Goal: Task Accomplishment & Management: Use online tool/utility

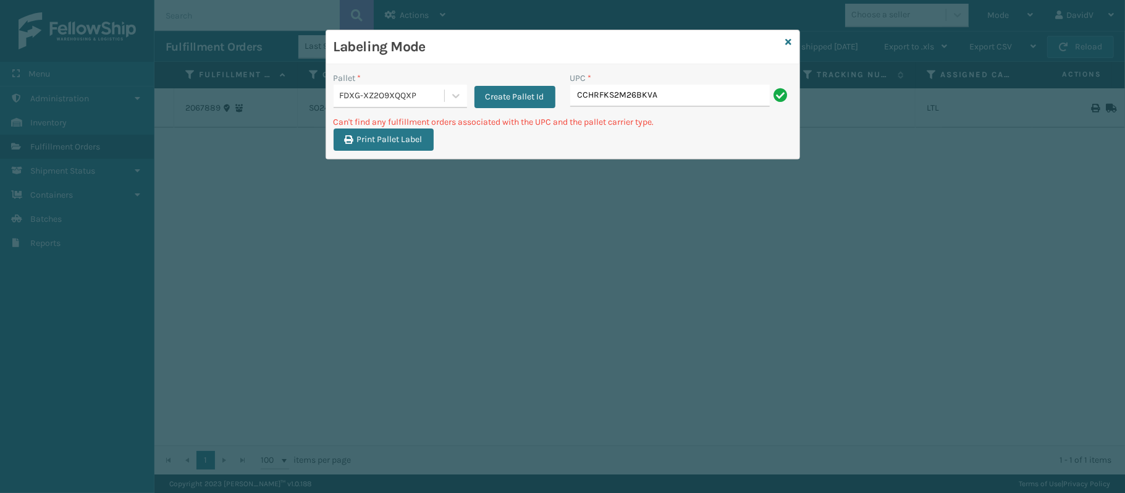
type input "CCHRFKS2M26BKVA"
type input "CCWENKS2M26DGRA"
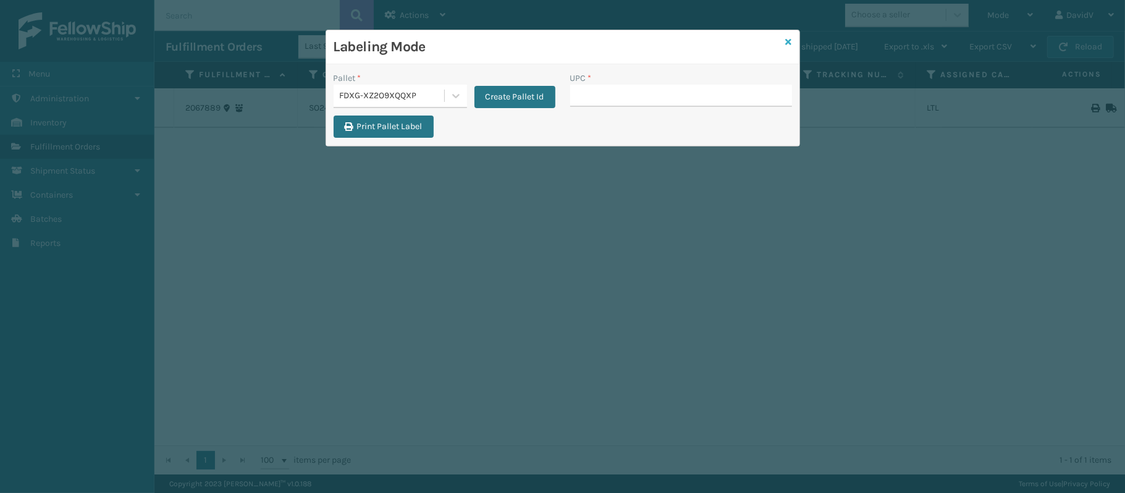
click at [787, 45] on icon at bounding box center [789, 42] width 6 height 9
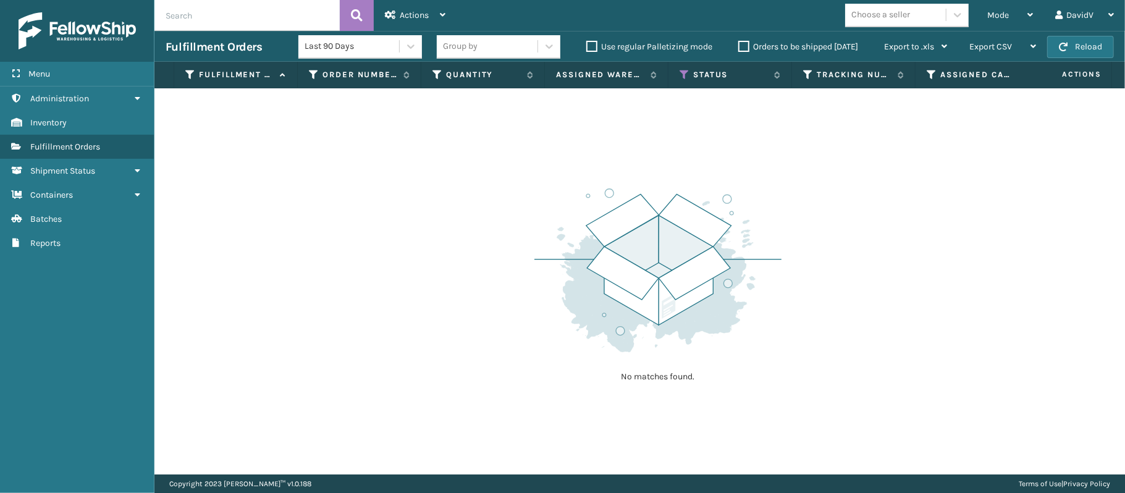
click at [284, 18] on input "text" at bounding box center [246, 15] width 185 height 31
click at [362, 15] on icon at bounding box center [357, 15] width 12 height 19
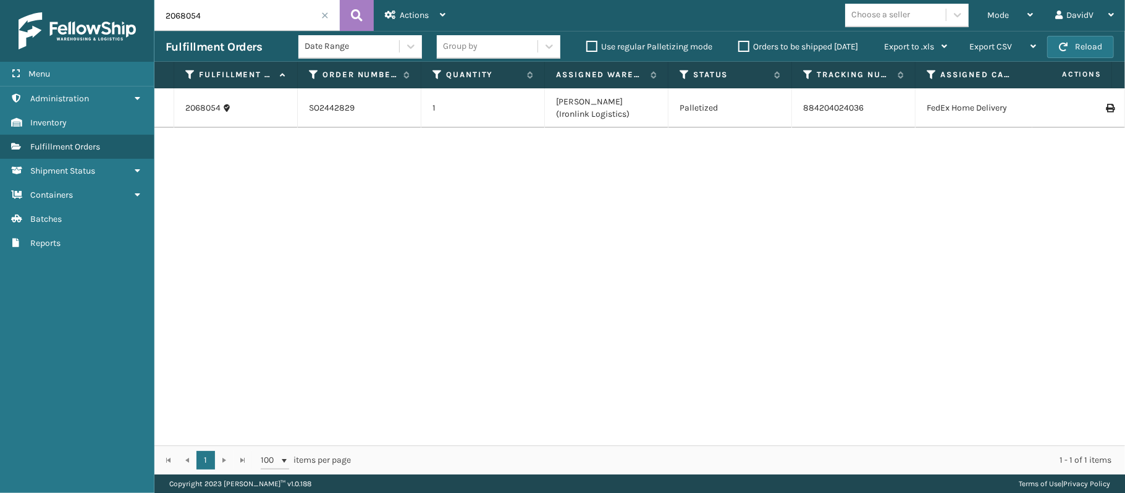
click at [1106, 106] on icon at bounding box center [1109, 108] width 7 height 9
drag, startPoint x: 236, startPoint y: 11, endPoint x: 80, endPoint y: 9, distance: 156.4
click at [80, 0] on div "Menu Administration Inventory Fulfillment Orders Shipment Status Containers Bat…" at bounding box center [562, 0] width 1125 height 0
click at [341, 15] on button at bounding box center [357, 15] width 34 height 31
click at [1106, 105] on icon at bounding box center [1109, 108] width 7 height 9
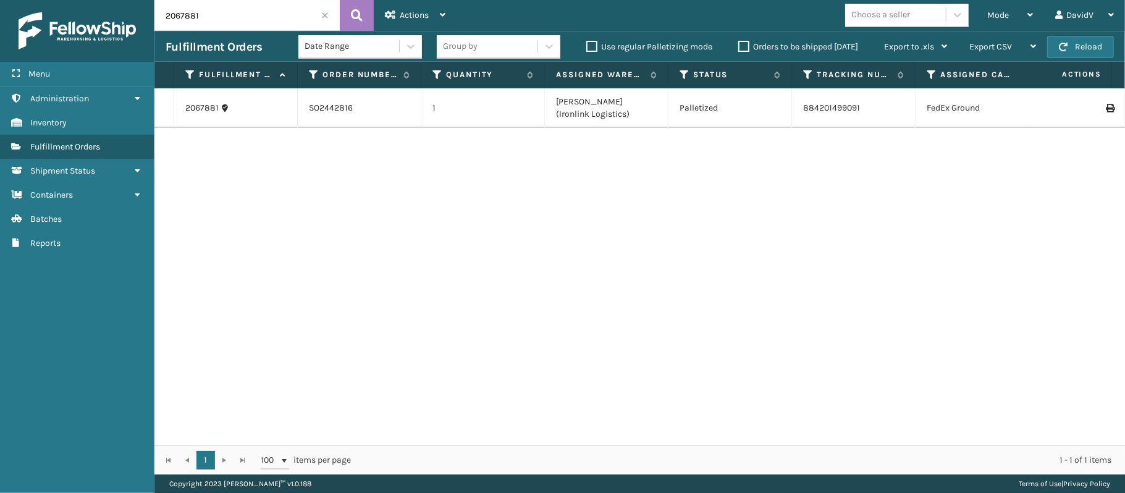
click at [260, 15] on input "2067881" at bounding box center [246, 15] width 185 height 31
type input "2"
click at [349, 19] on button at bounding box center [357, 15] width 34 height 31
click at [1097, 112] on td at bounding box center [1079, 108] width 93 height 40
click at [1106, 109] on icon at bounding box center [1109, 108] width 7 height 9
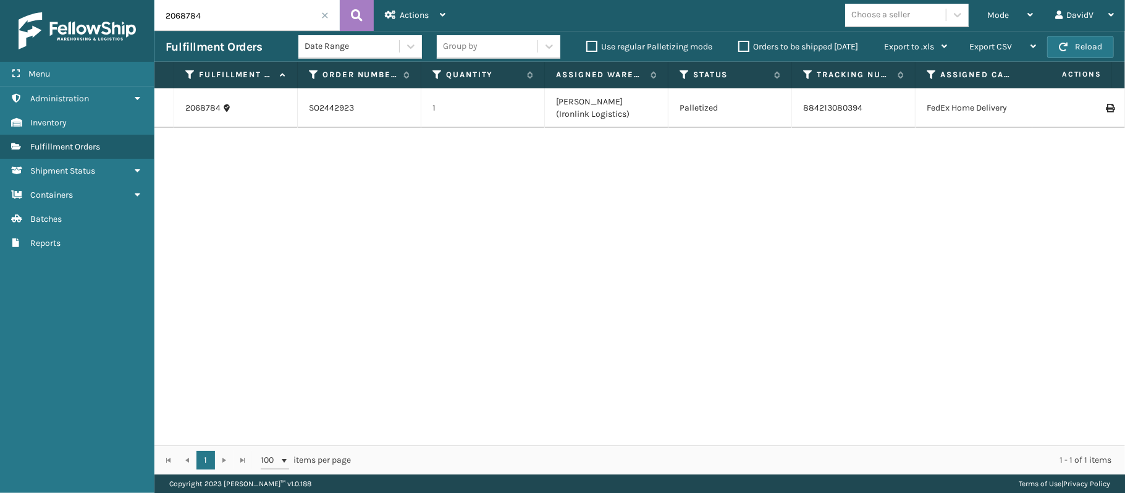
click at [243, 17] on input "2068784" at bounding box center [246, 15] width 185 height 31
type input "2068851"
click at [1106, 108] on icon at bounding box center [1109, 108] width 7 height 9
click at [1036, 25] on div "Mode Regular Mode Picking Mode Labeling Mode Exit Scan Mode" at bounding box center [1010, 15] width 68 height 31
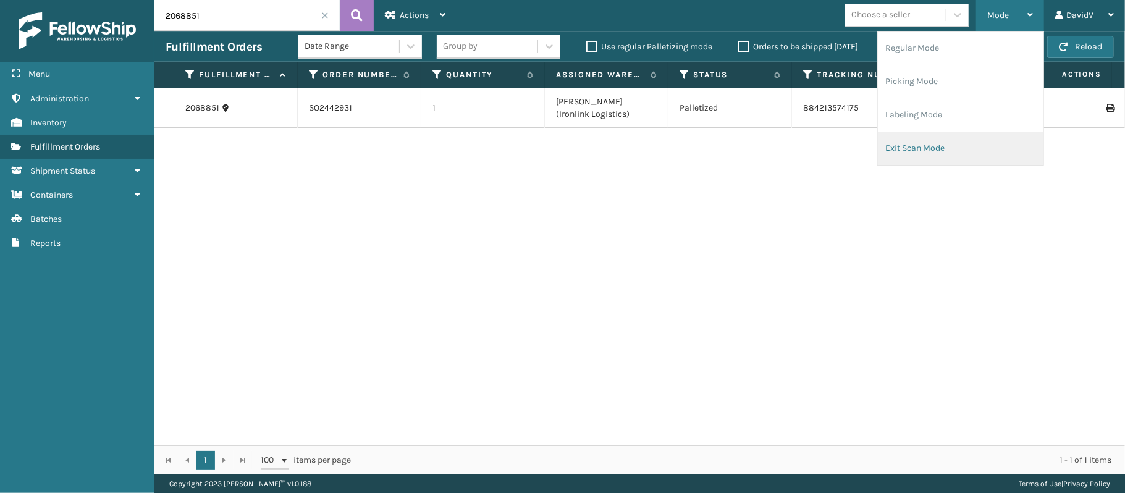
click at [948, 138] on li "Exit Scan Mode" at bounding box center [961, 148] width 166 height 33
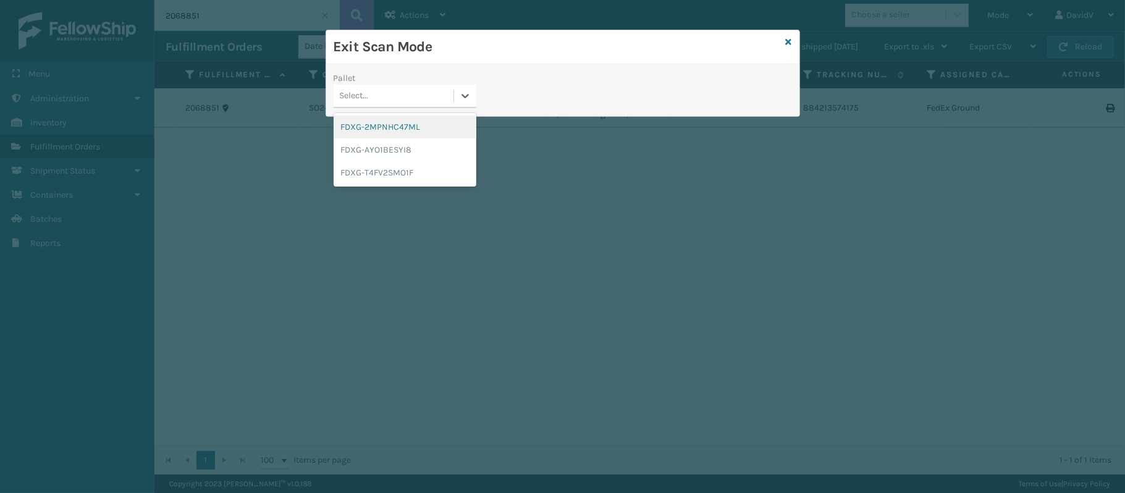
click at [433, 90] on div "Select..." at bounding box center [394, 96] width 120 height 20
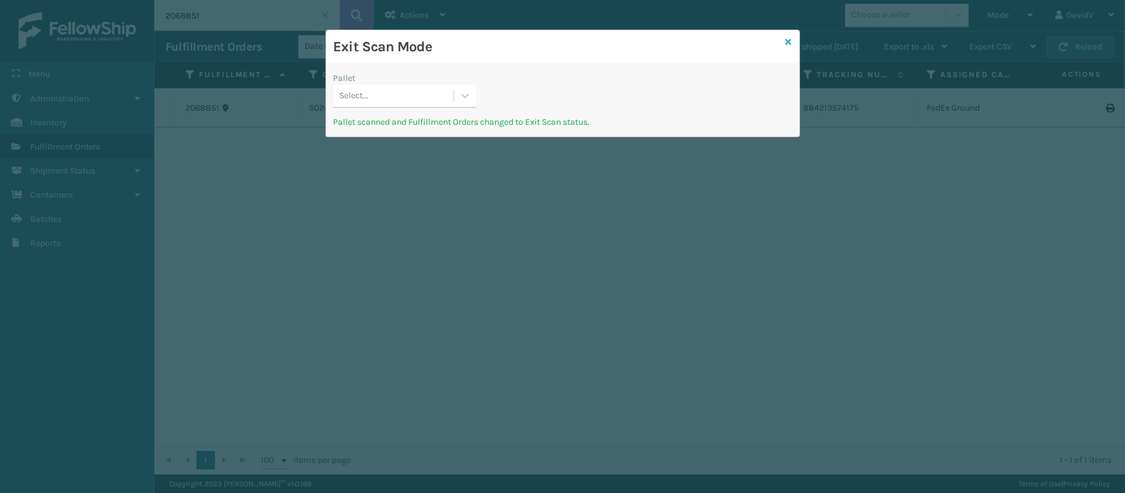
click at [787, 36] on link at bounding box center [789, 42] width 6 height 13
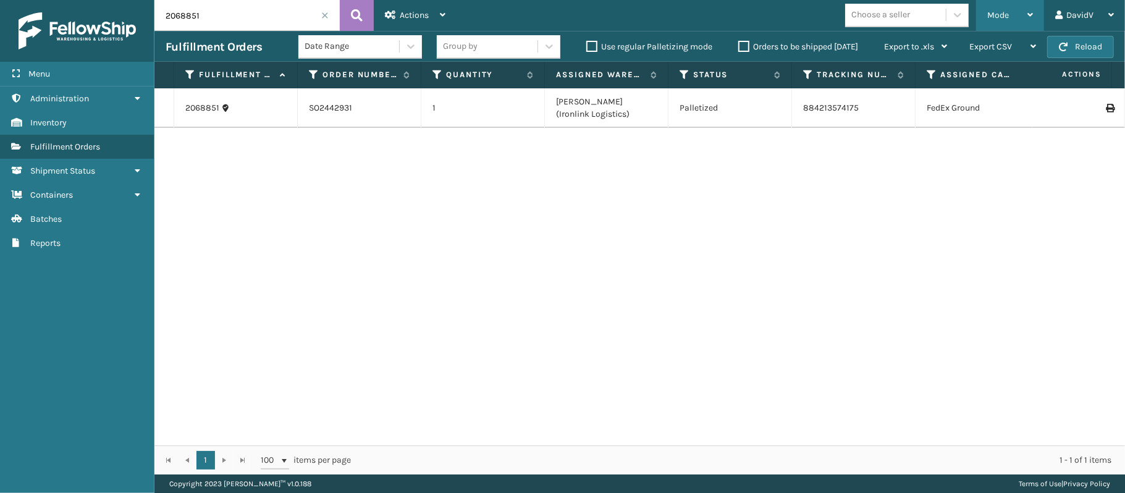
click at [1004, 17] on span "Mode" at bounding box center [998, 15] width 22 height 11
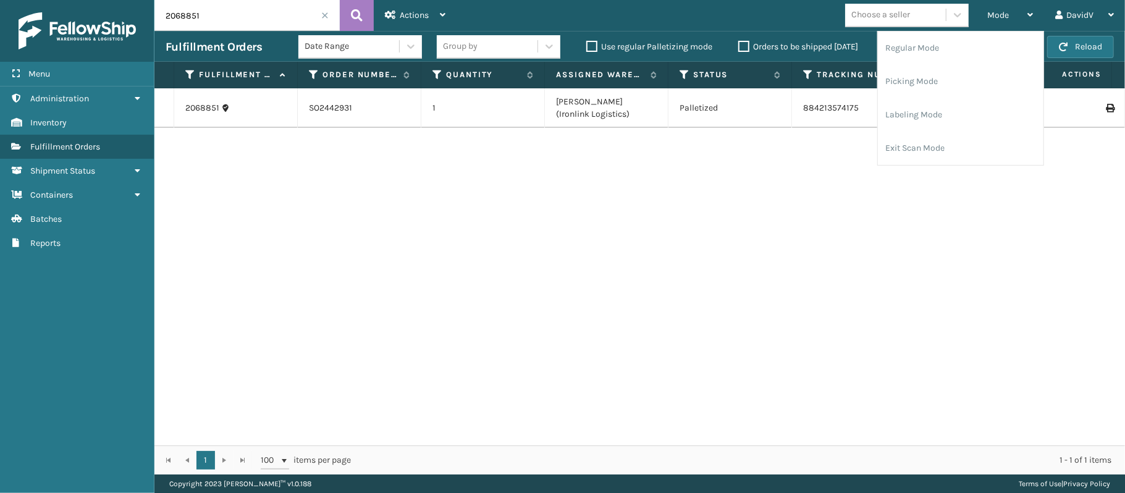
click at [324, 21] on input "2068851" at bounding box center [246, 15] width 185 height 31
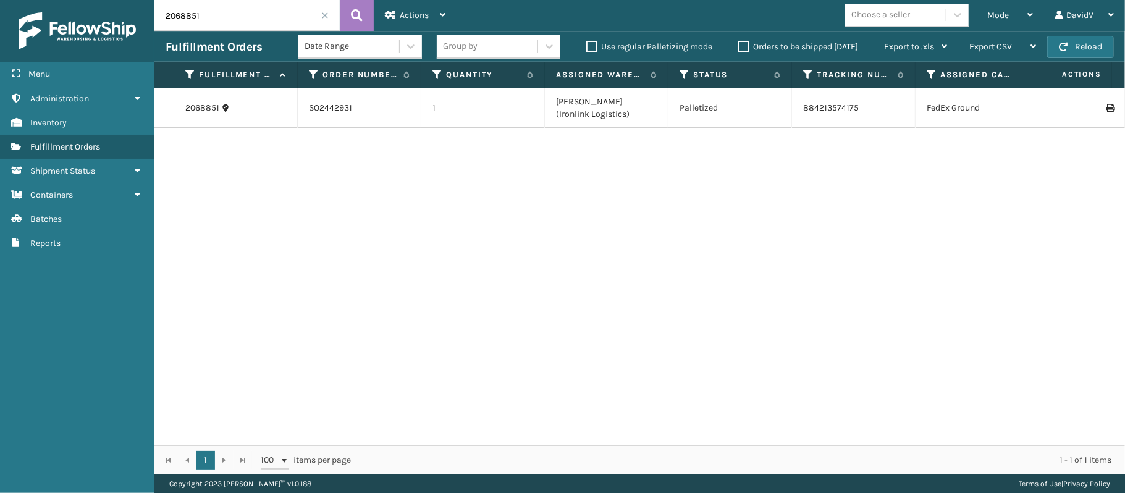
click at [324, 15] on span at bounding box center [324, 15] width 7 height 7
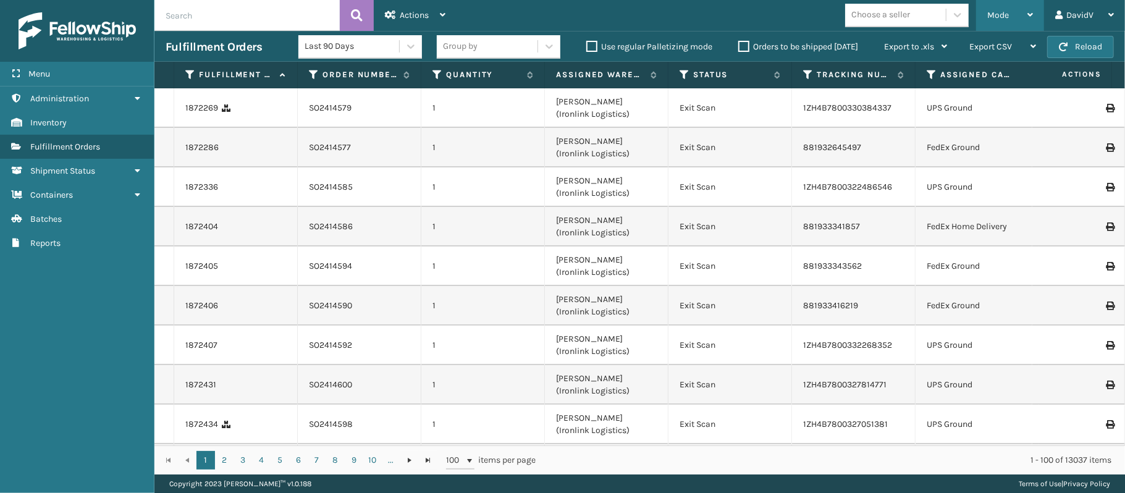
click at [1028, 14] on icon at bounding box center [1031, 15] width 6 height 9
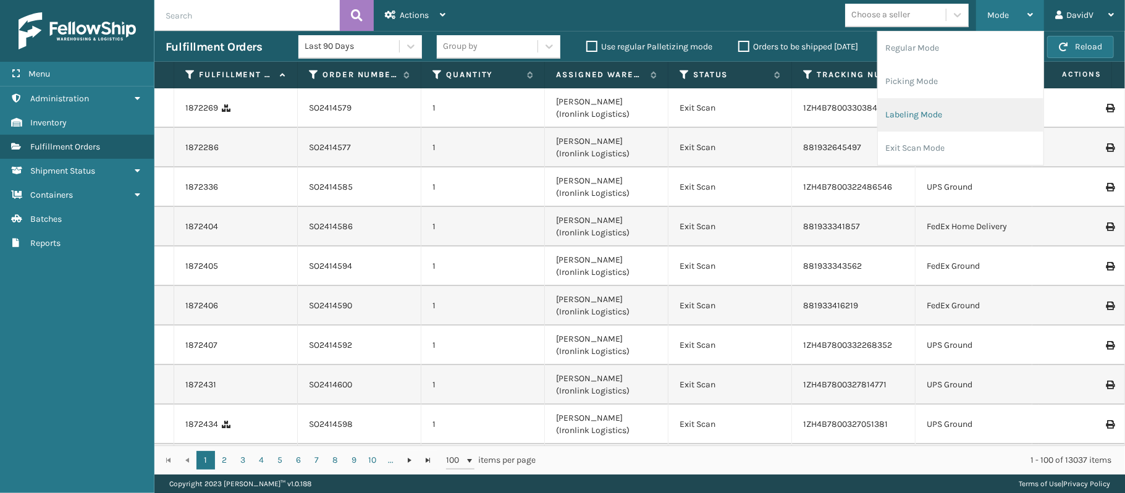
click at [916, 121] on li "Labeling Mode" at bounding box center [961, 114] width 166 height 33
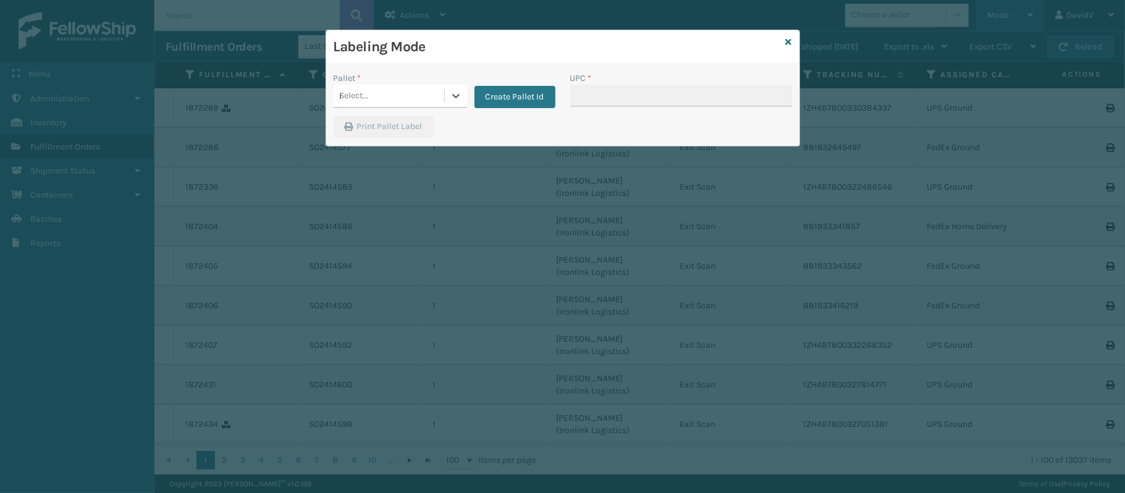
type input "FDXG-XZ2O9XQQXP"
click at [396, 98] on div "Select..." at bounding box center [389, 96] width 111 height 20
type input "FDXG-XZ2O9XQQXP"
click at [789, 42] on icon at bounding box center [789, 42] width 6 height 9
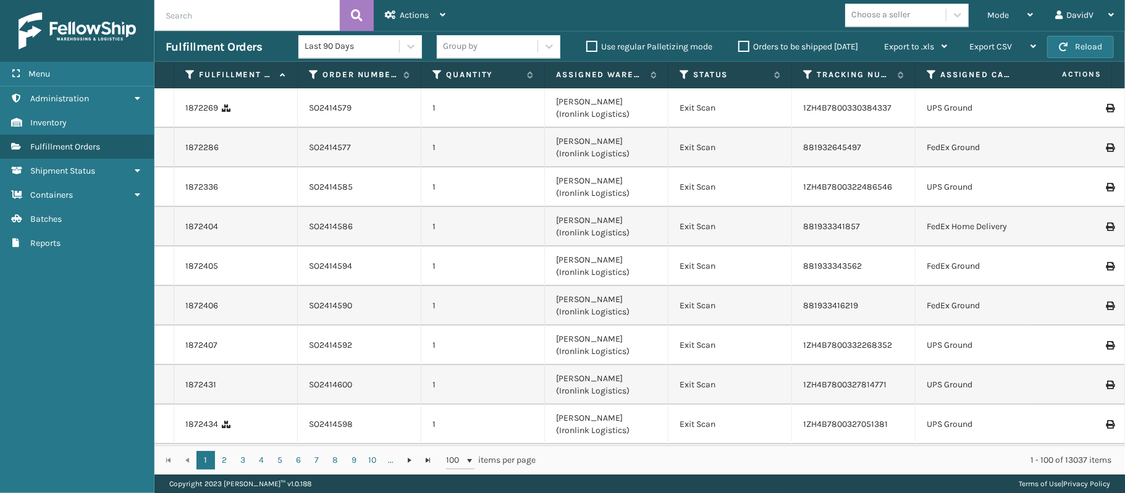
click at [252, 19] on input "text" at bounding box center [246, 15] width 185 height 31
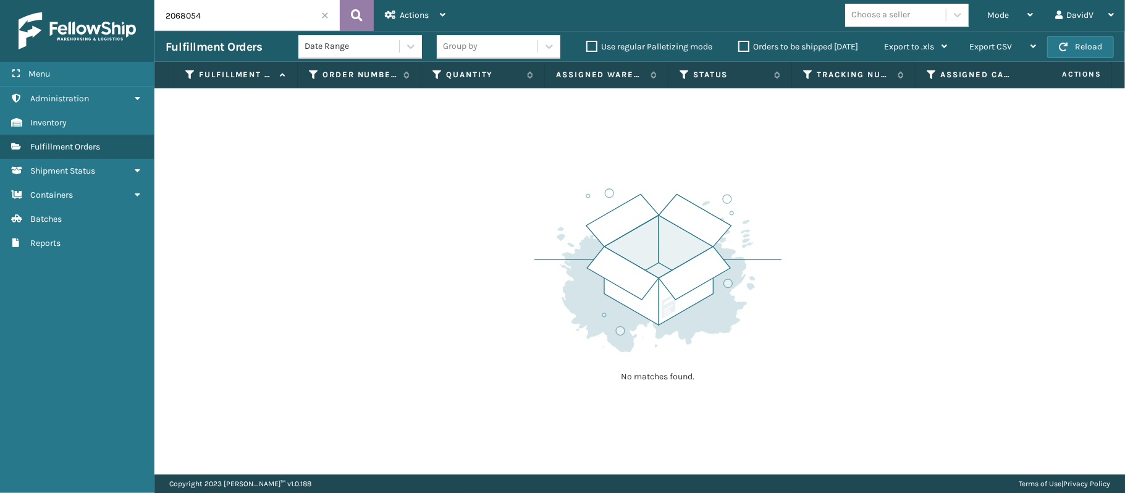
type input "2068054"
click at [347, 20] on button at bounding box center [357, 15] width 34 height 31
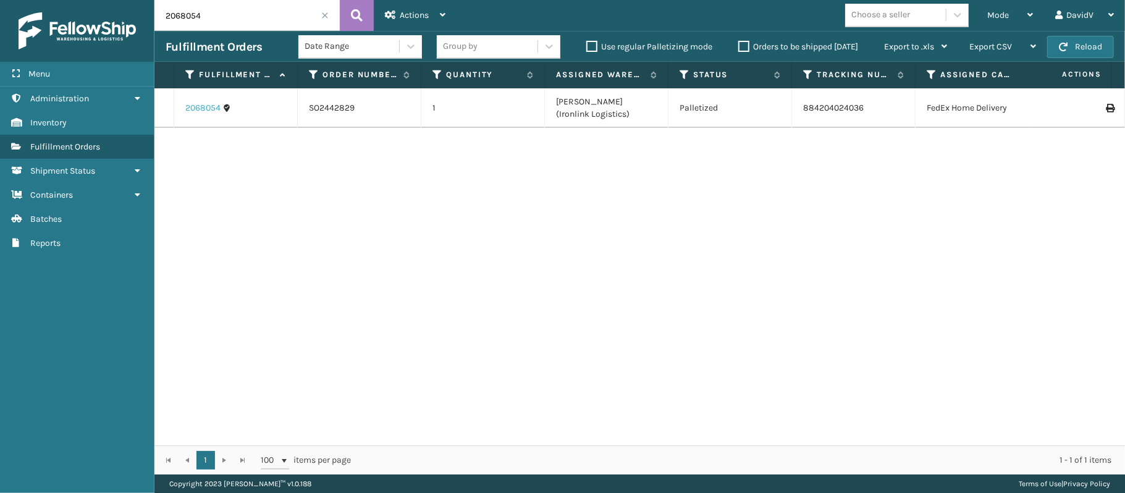
click at [213, 109] on link "2068054" at bounding box center [202, 108] width 35 height 12
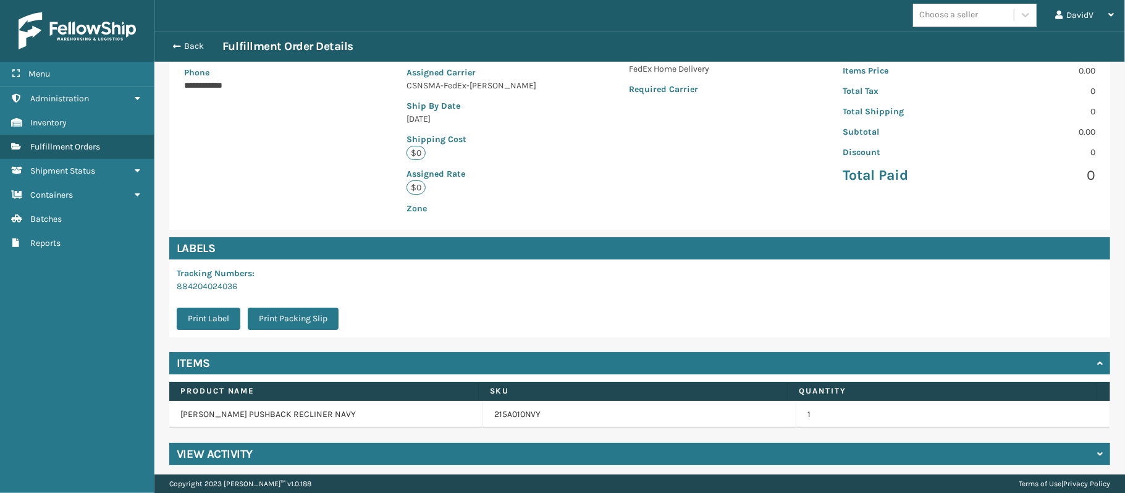
scroll to position [237, 0]
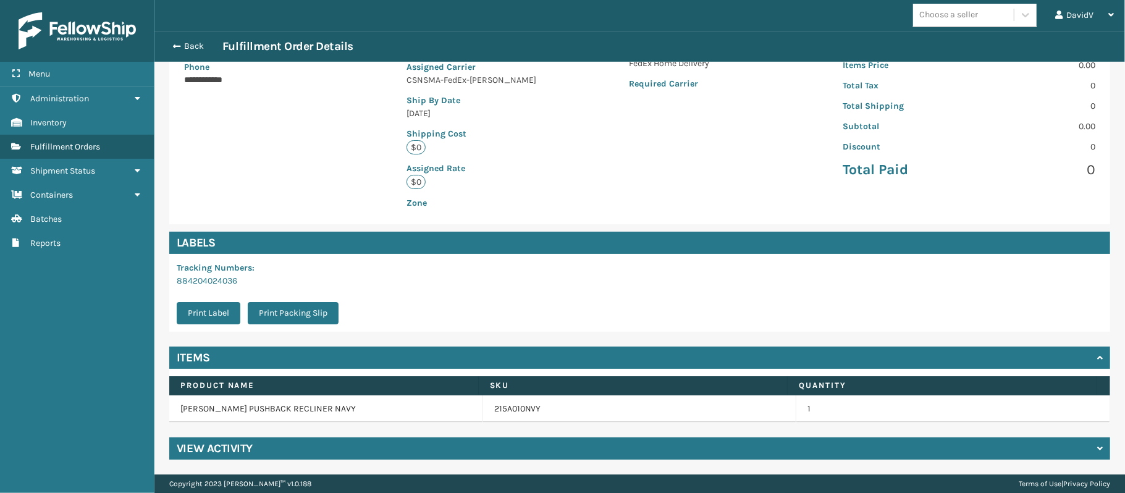
click at [229, 443] on h4 "View Activity" at bounding box center [215, 448] width 76 height 15
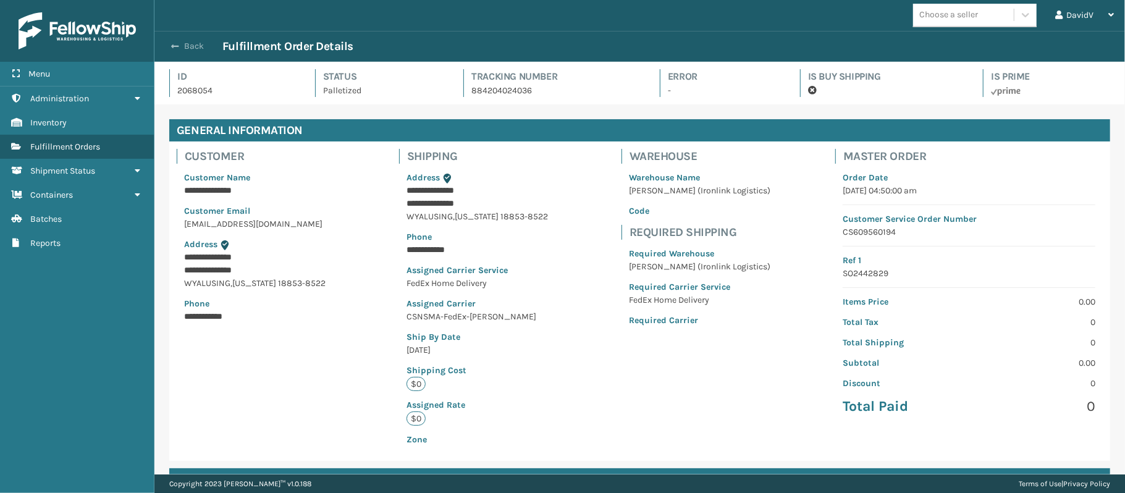
click at [179, 48] on button "Back" at bounding box center [194, 46] width 57 height 11
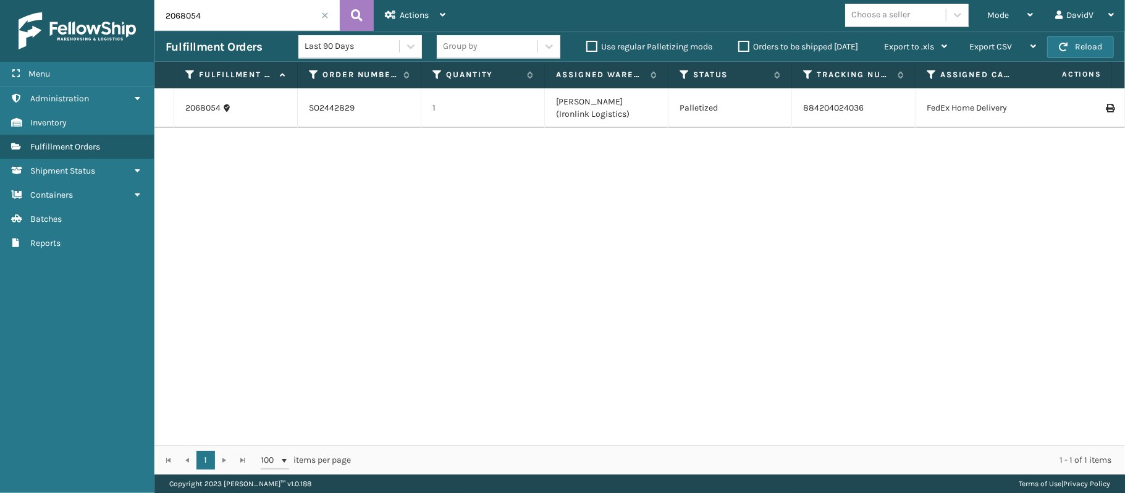
click at [321, 13] on span at bounding box center [324, 15] width 7 height 7
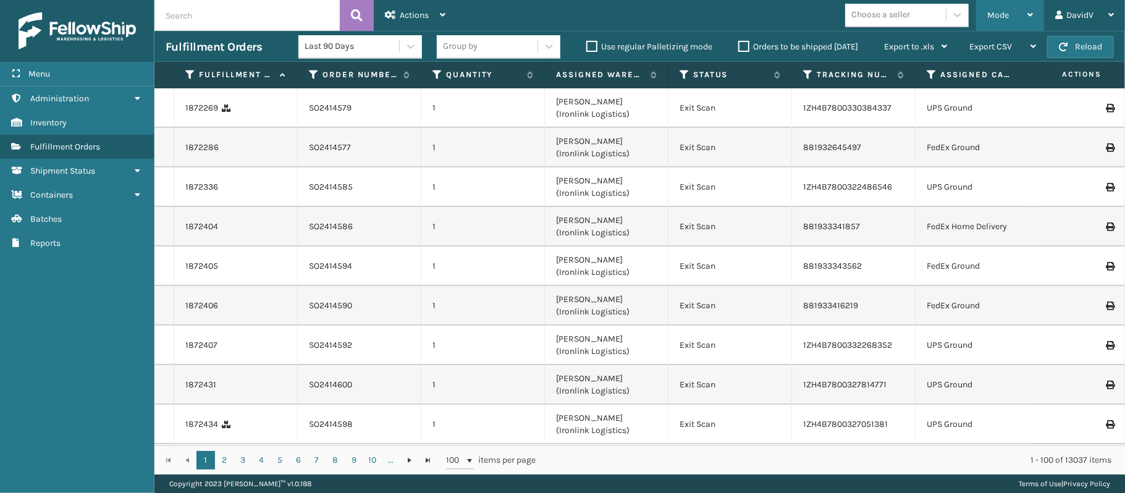
click at [1020, 11] on div "Mode" at bounding box center [1010, 15] width 46 height 31
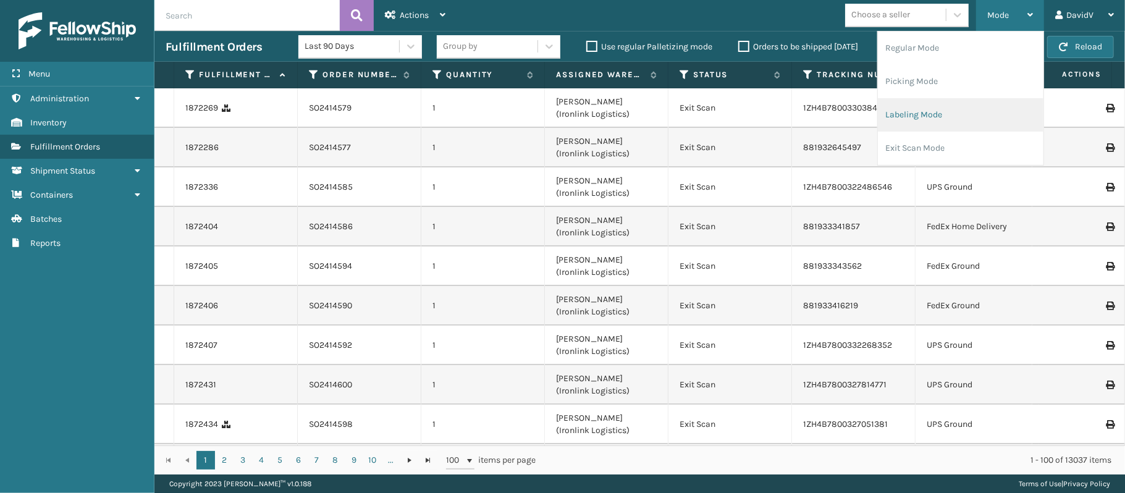
click at [952, 120] on li "Labeling Mode" at bounding box center [961, 114] width 166 height 33
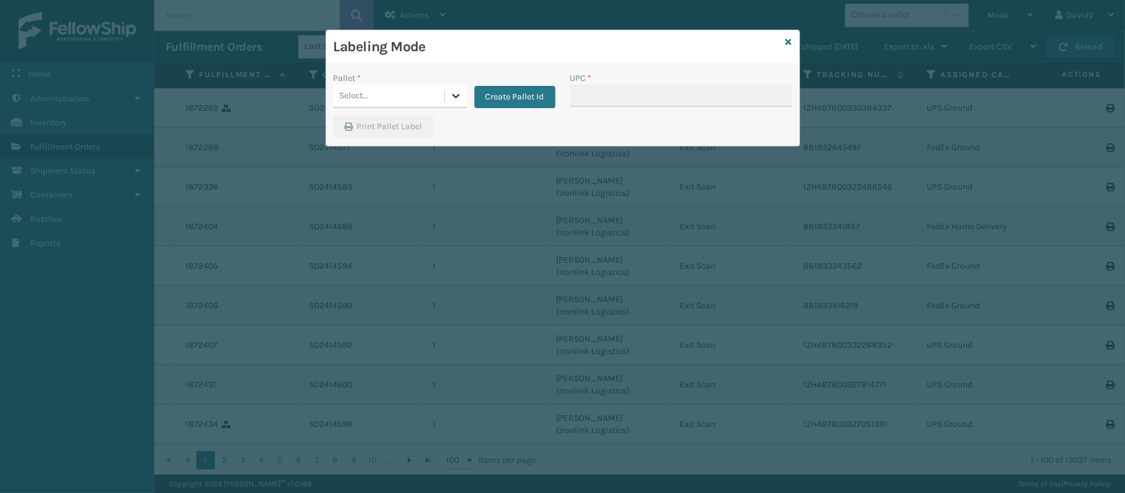
click at [452, 97] on icon at bounding box center [456, 96] width 12 height 12
click at [789, 41] on icon at bounding box center [789, 42] width 6 height 9
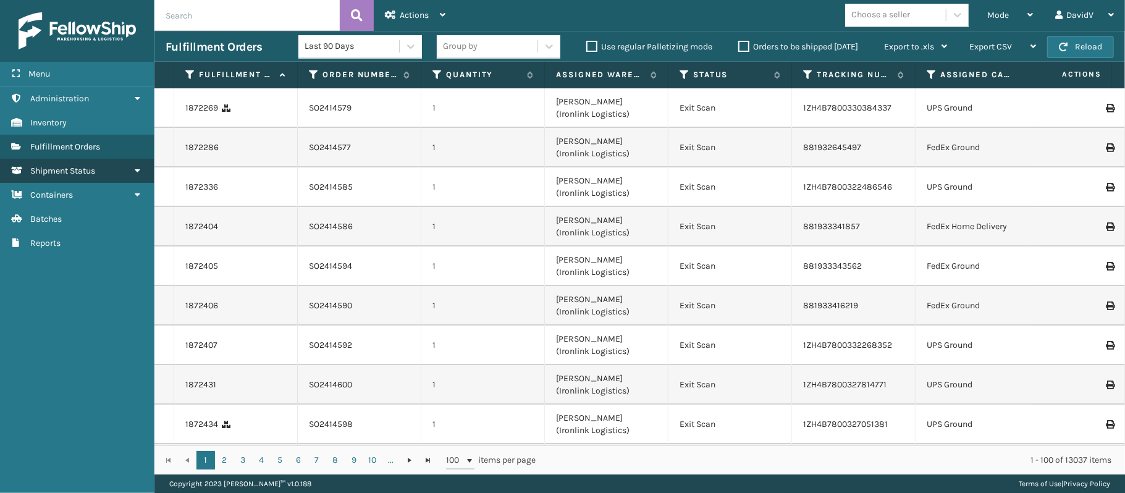
click at [131, 171] on link "Shipment Status" at bounding box center [77, 171] width 154 height 24
click at [92, 172] on span "Shipment Status" at bounding box center [62, 171] width 65 height 11
click at [683, 78] on icon at bounding box center [685, 74] width 10 height 11
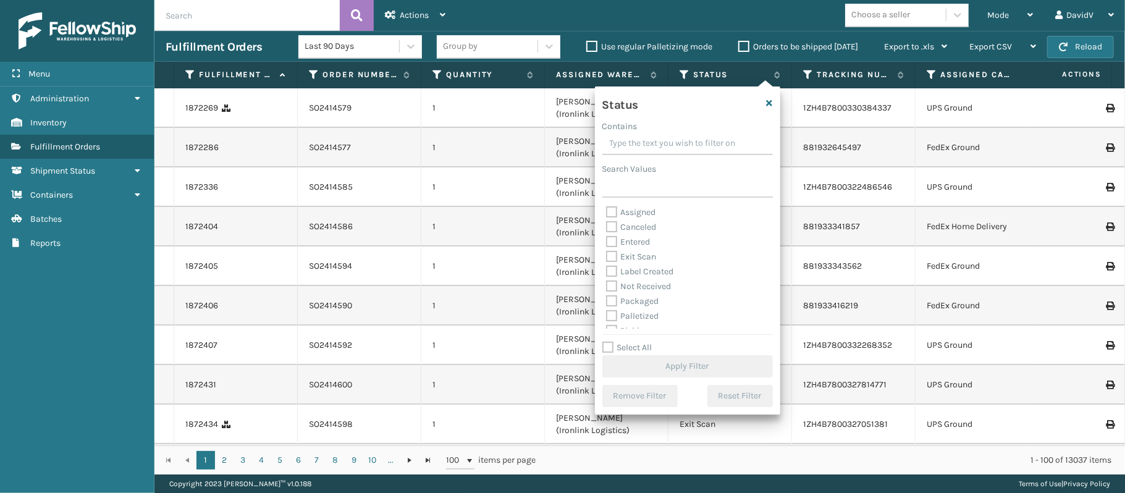
click at [627, 213] on label "Assigned" at bounding box center [631, 212] width 50 height 11
click at [607, 213] on input "Assigned" at bounding box center [606, 209] width 1 height 8
checkbox input "true"
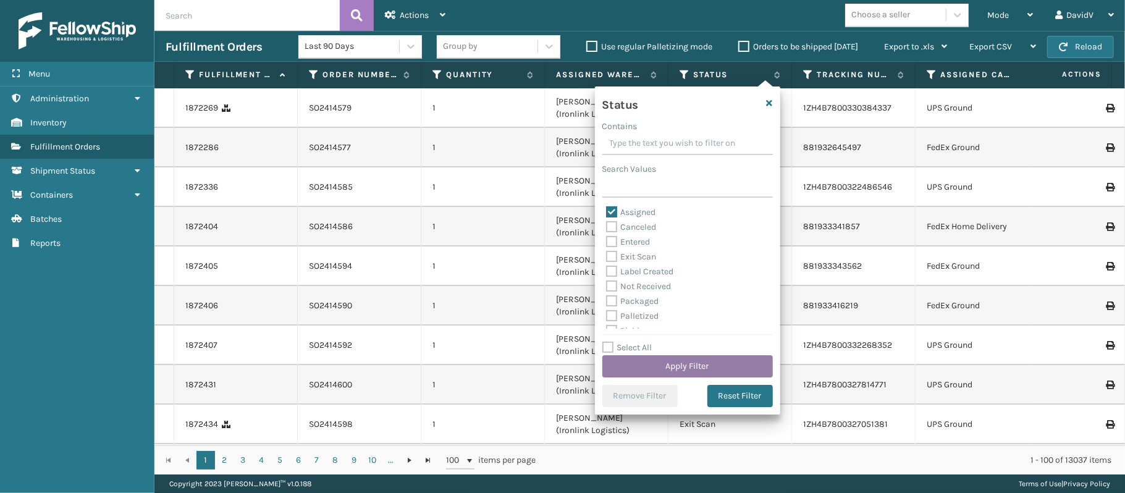
click at [680, 359] on button "Apply Filter" at bounding box center [688, 366] width 171 height 22
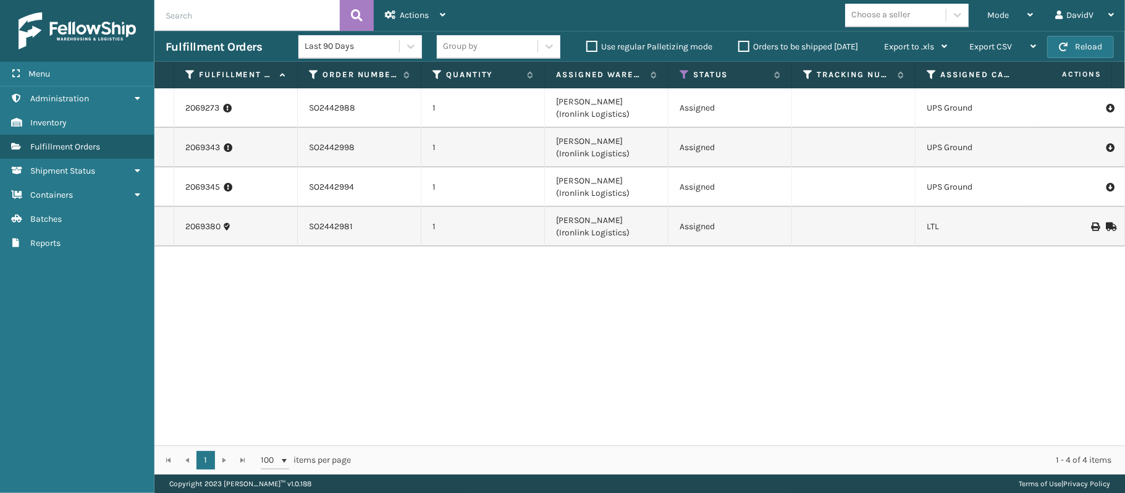
click at [438, 335] on div "2069273 SO2442988 1 [PERSON_NAME] (Ironlink Logistics) Assigned UPS Ground [US_…" at bounding box center [639, 266] width 971 height 357
click at [743, 45] on label "Orders to be shipped [DATE]" at bounding box center [798, 46] width 120 height 11
click at [739, 45] on input "Orders to be shipped [DATE]" at bounding box center [738, 44] width 1 height 8
click at [743, 45] on label "Orders to be shipped [DATE]" at bounding box center [798, 46] width 120 height 11
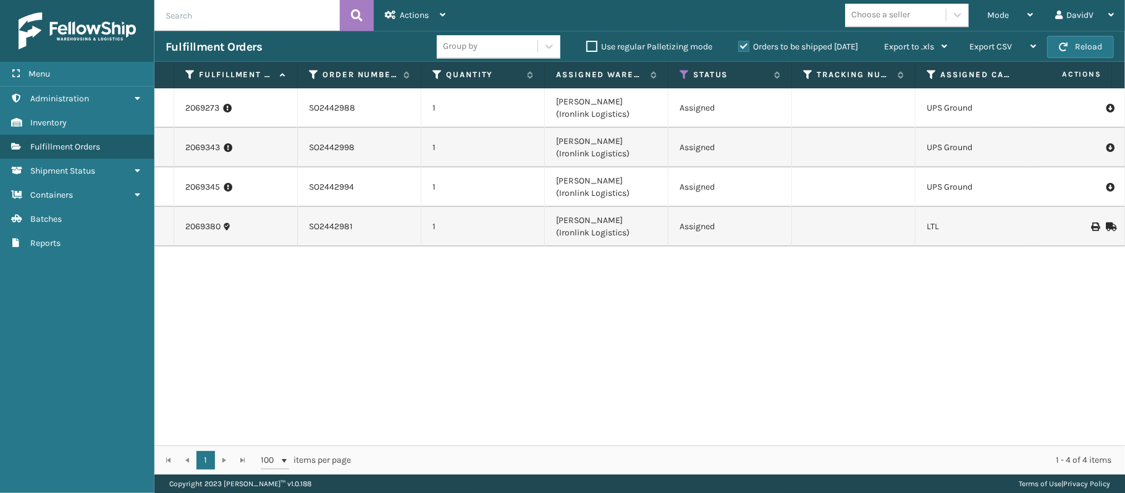
click at [739, 45] on input "Orders to be shipped [DATE]" at bounding box center [738, 44] width 1 height 8
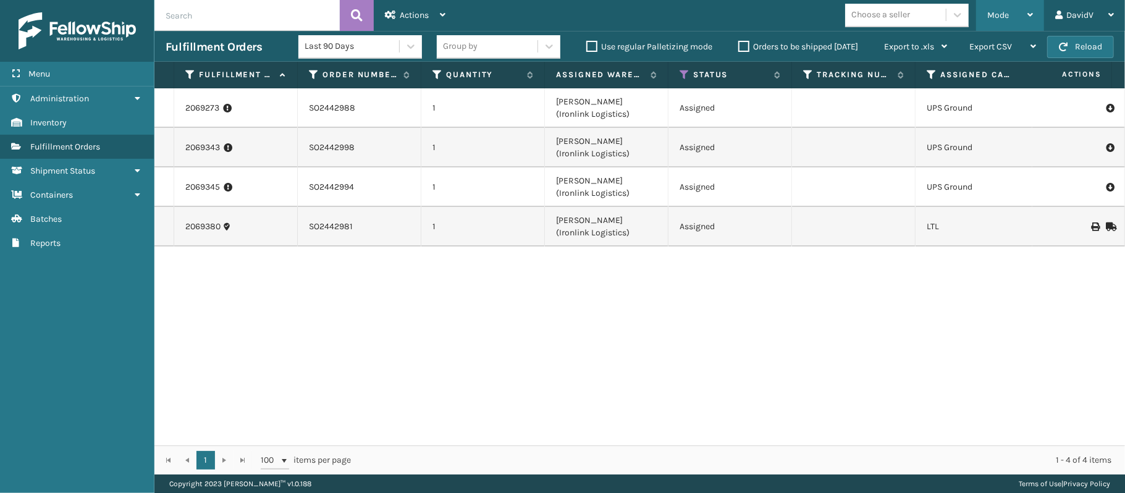
click at [1031, 19] on icon at bounding box center [1031, 15] width 6 height 9
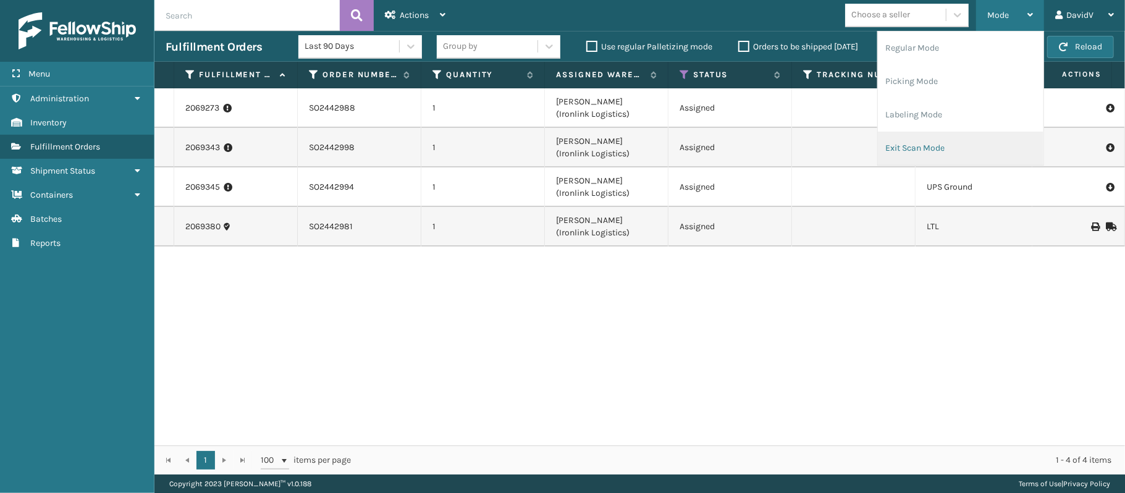
click at [933, 146] on li "Exit Scan Mode" at bounding box center [961, 148] width 166 height 33
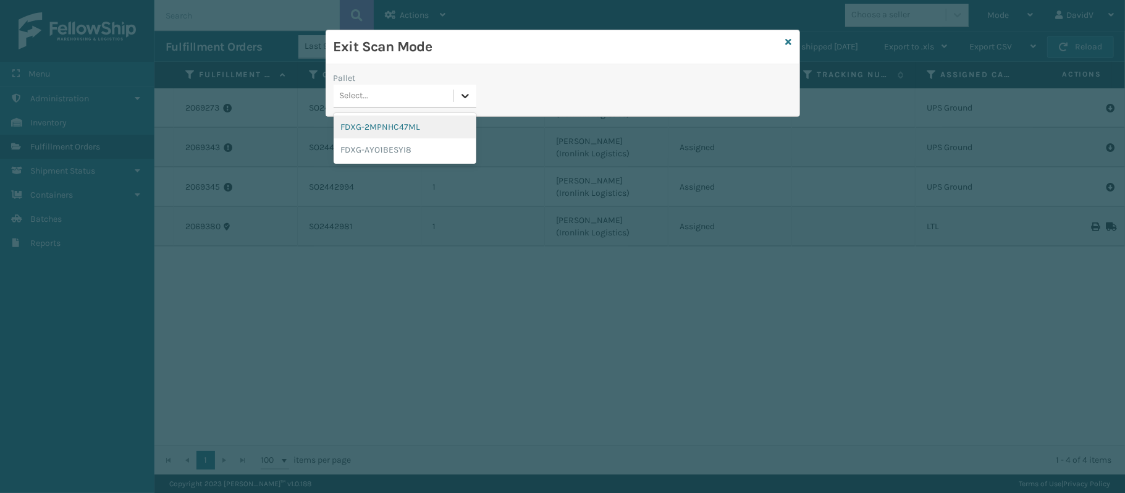
click at [468, 91] on icon at bounding box center [465, 96] width 12 height 12
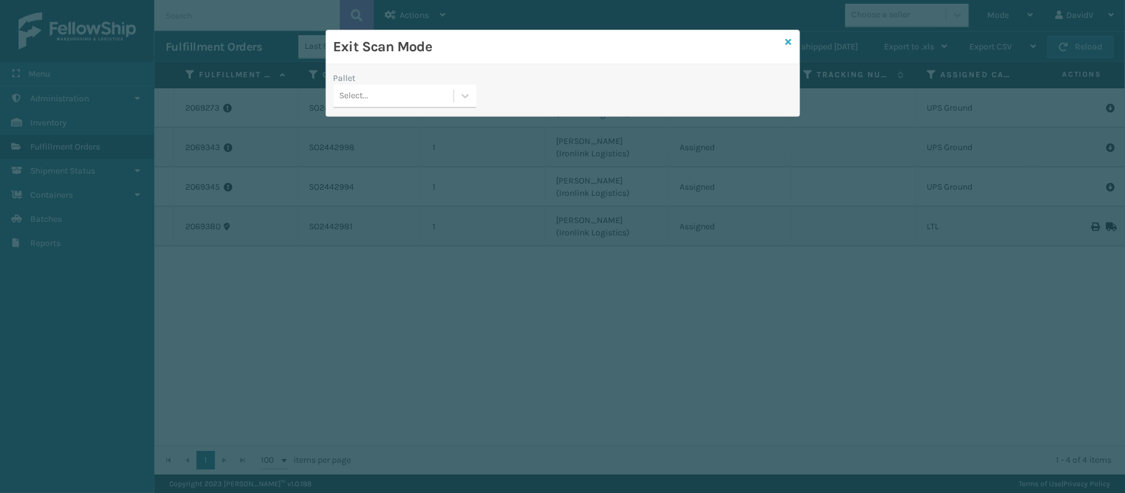
click at [791, 42] on icon at bounding box center [789, 42] width 6 height 9
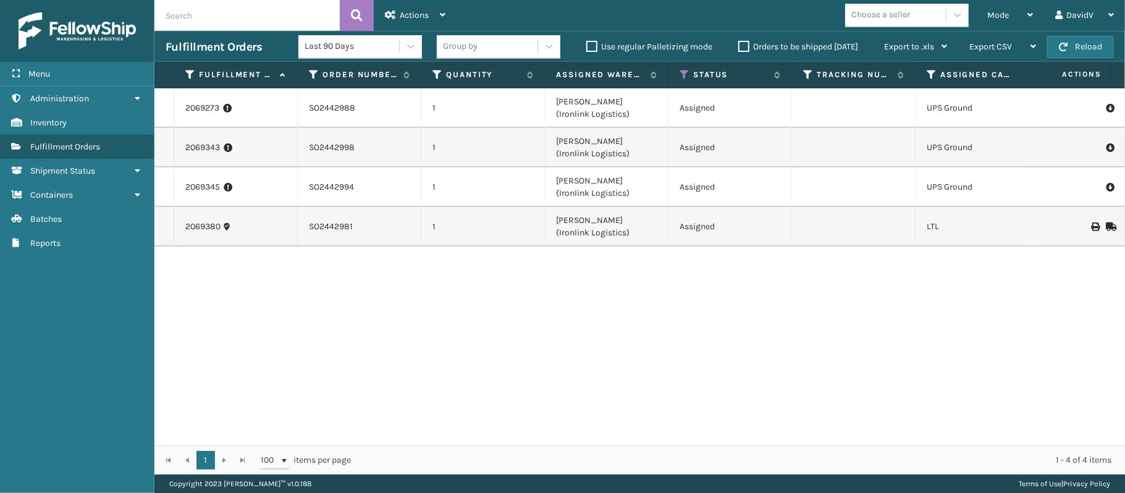
click at [710, 332] on div "2069273 SO2442988 1 [PERSON_NAME] (Ironlink Logistics) Assigned UPS Ground [US_…" at bounding box center [639, 266] width 971 height 357
click at [1029, 20] on div "Mode" at bounding box center [1010, 15] width 46 height 31
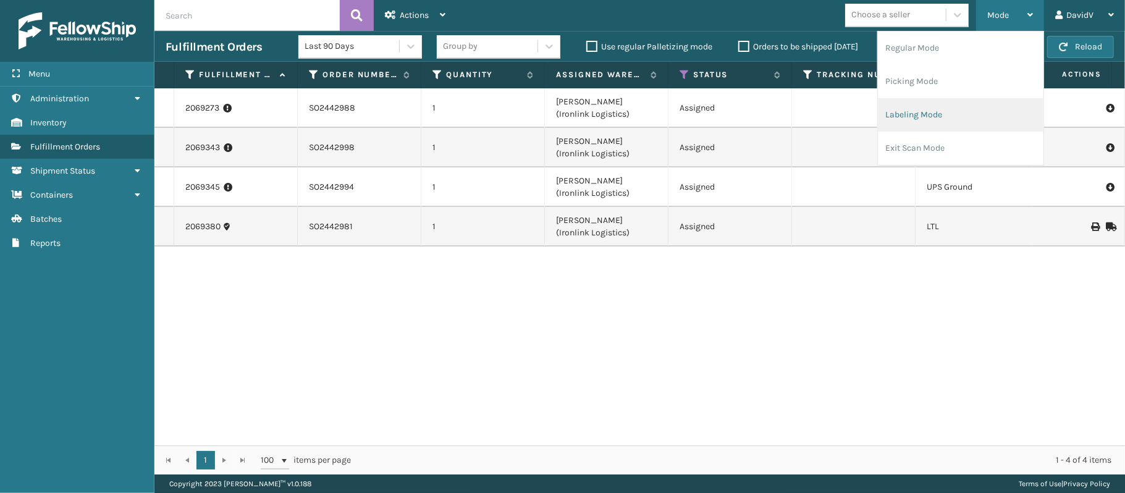
click at [930, 122] on li "Labeling Mode" at bounding box center [961, 114] width 166 height 33
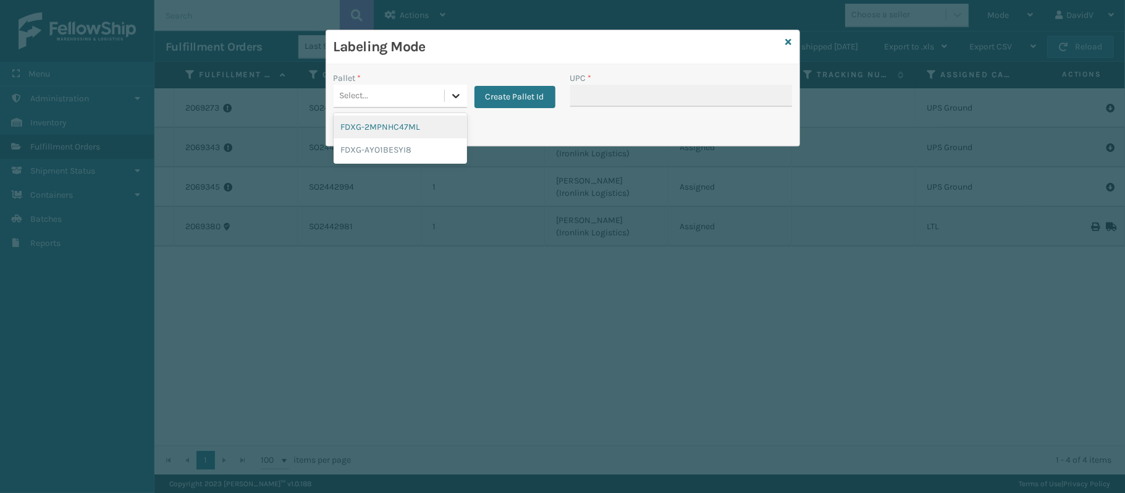
click at [453, 96] on icon at bounding box center [455, 96] width 7 height 4
click at [494, 99] on button "Create Pallet Id" at bounding box center [515, 97] width 81 height 22
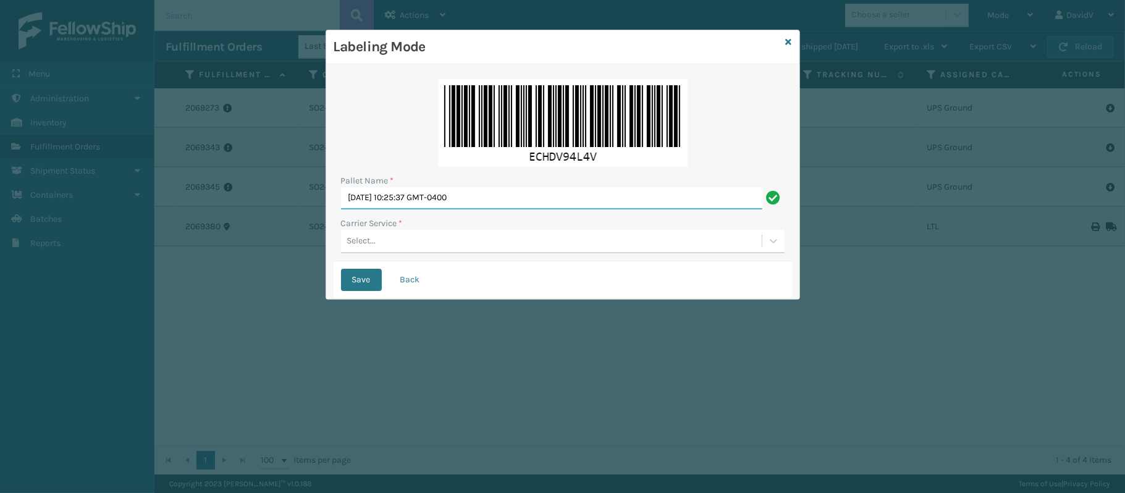
drag, startPoint x: 498, startPoint y: 195, endPoint x: 292, endPoint y: 192, distance: 205.8
click at [292, 192] on div "Labeling Mode Pallet Name * [DATE] 10:25:37 GMT-0400 Carrier Service * Select..…" at bounding box center [562, 246] width 1125 height 493
click at [444, 194] on input "LPN 483206-2" at bounding box center [551, 198] width 421 height 22
type input "LPN 483206-2 TRUCK # 2"
click at [418, 243] on div "Select..." at bounding box center [551, 241] width 421 height 20
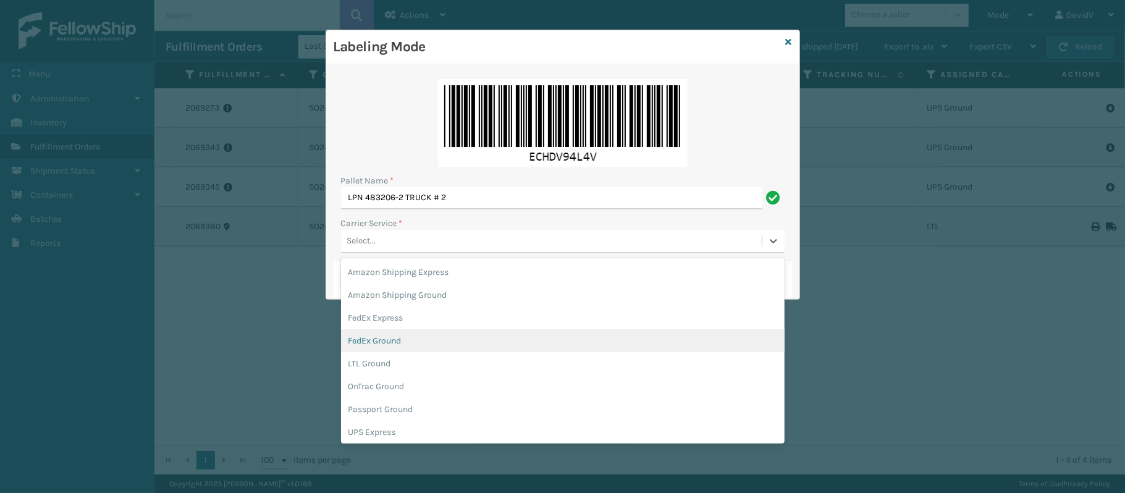
click at [392, 332] on div "FedEx Ground" at bounding box center [563, 340] width 444 height 23
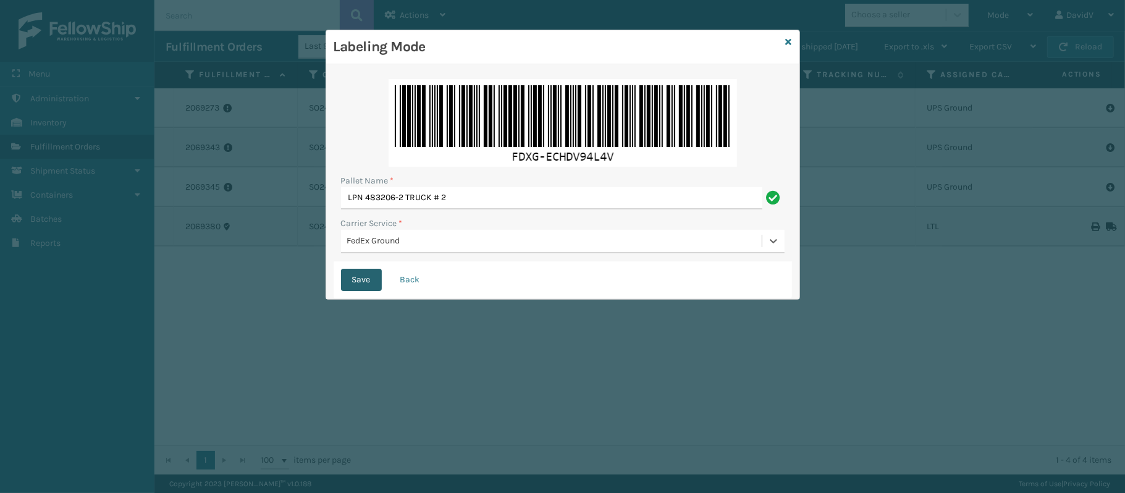
click at [364, 287] on button "Save" at bounding box center [361, 280] width 41 height 22
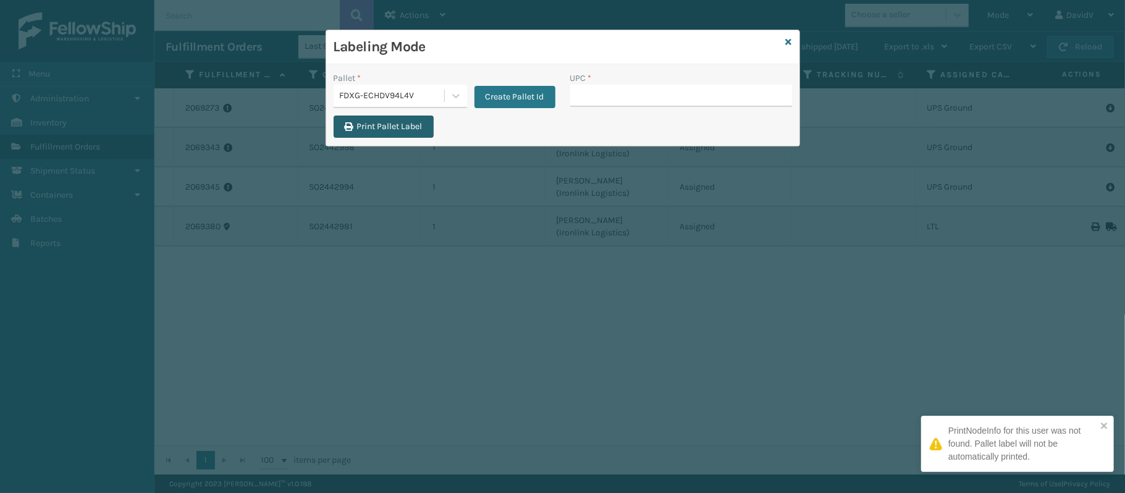
click at [371, 129] on button "Print Pallet Label" at bounding box center [384, 127] width 100 height 22
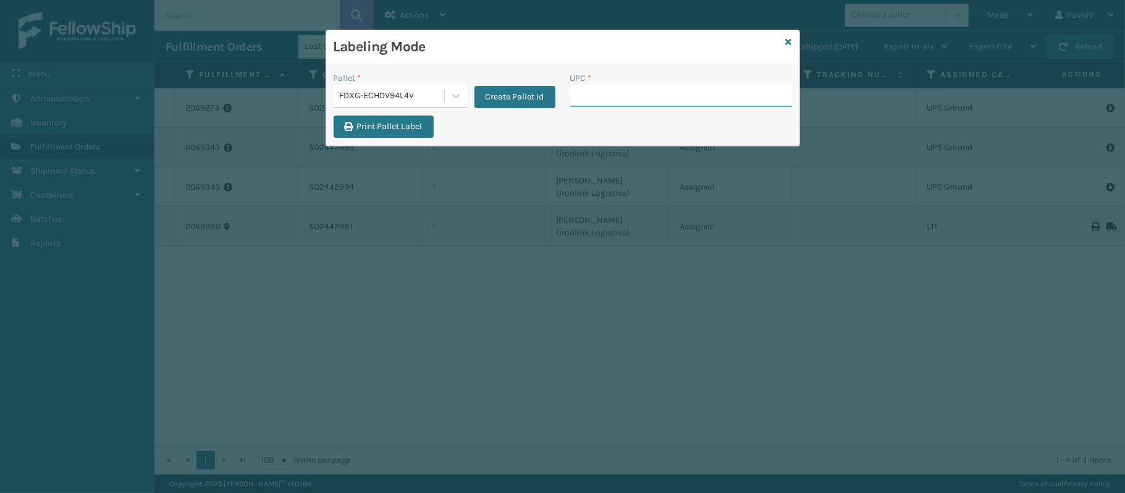
click at [666, 96] on input "UPC *" at bounding box center [681, 96] width 222 height 22
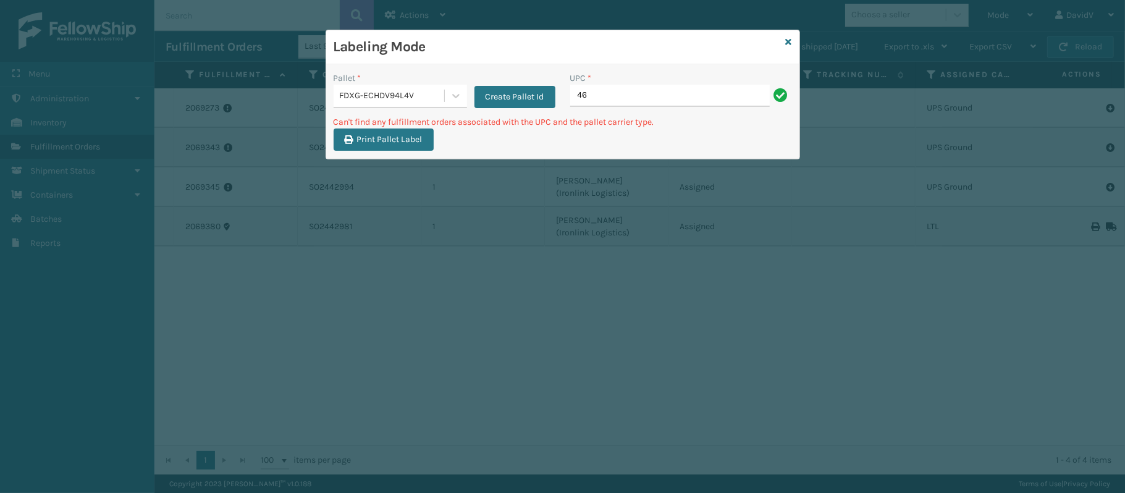
type input "4"
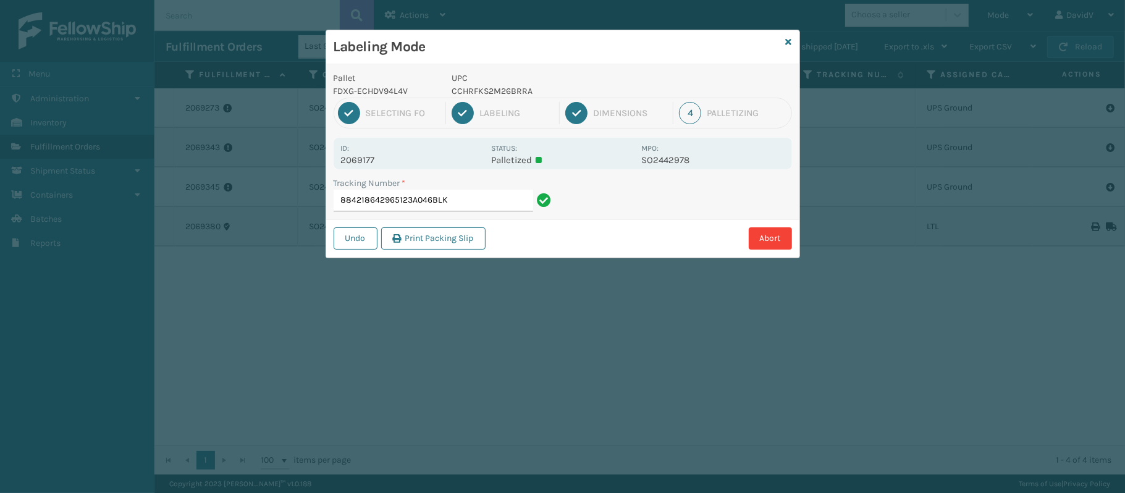
type input "884218642965123A046BLK"
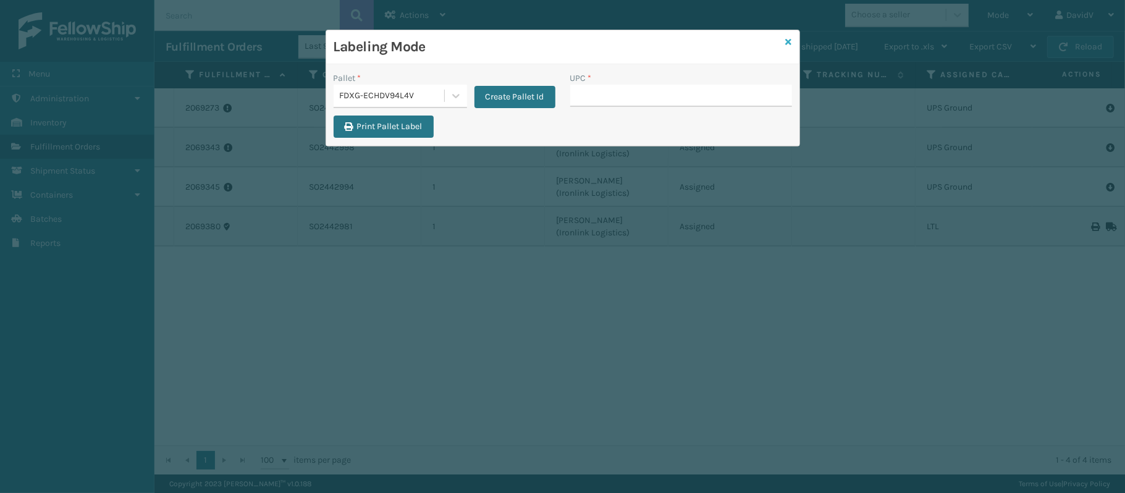
click at [789, 40] on icon at bounding box center [789, 42] width 6 height 9
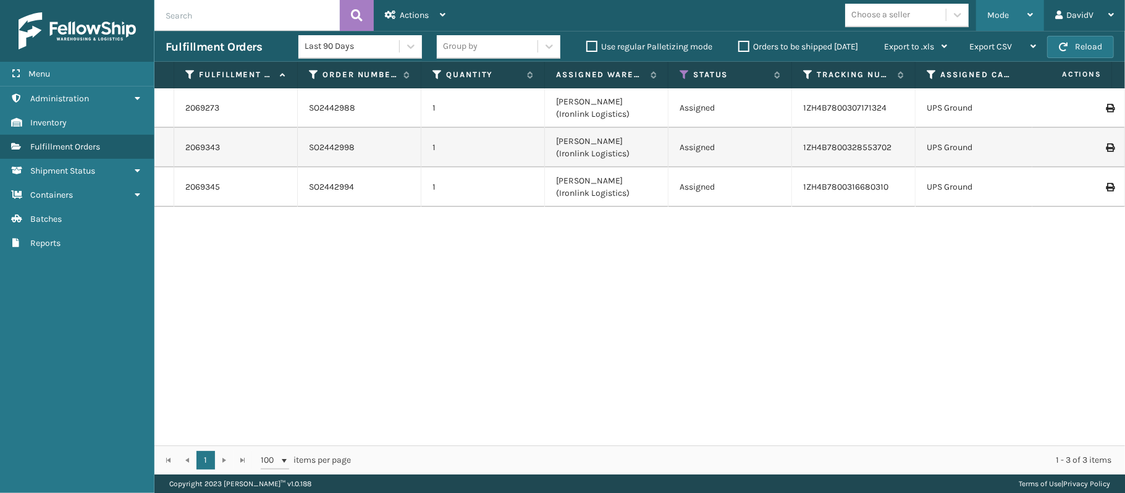
click at [1030, 13] on icon at bounding box center [1031, 15] width 6 height 9
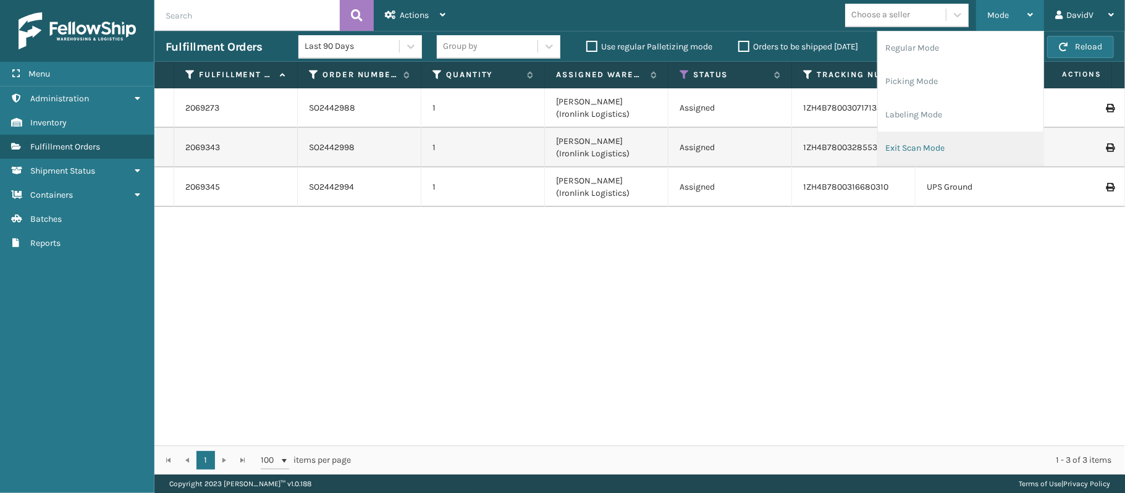
click at [942, 143] on li "Exit Scan Mode" at bounding box center [961, 148] width 166 height 33
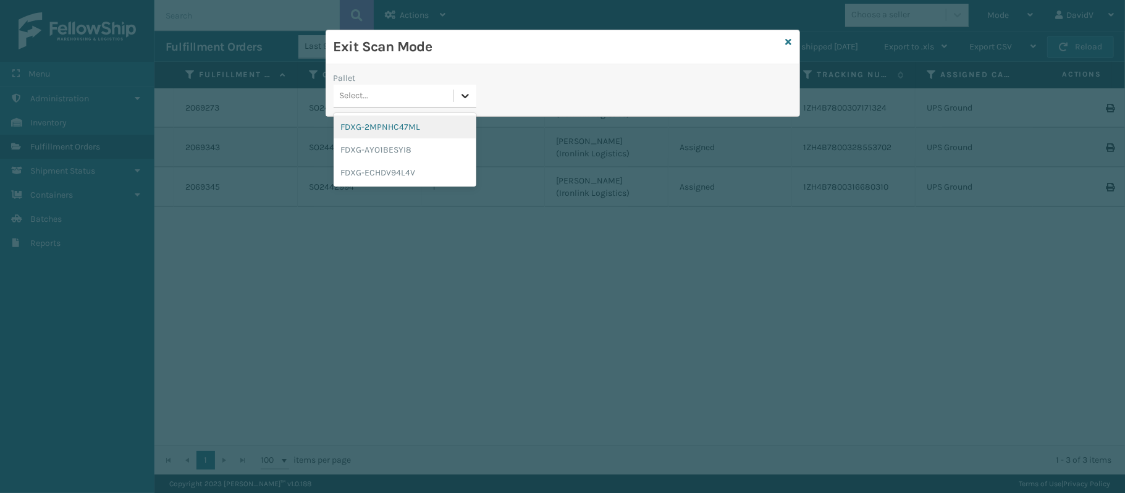
click at [470, 95] on icon at bounding box center [465, 96] width 12 height 12
click at [408, 183] on div "FDXG-ECHDV94L4V" at bounding box center [405, 172] width 143 height 23
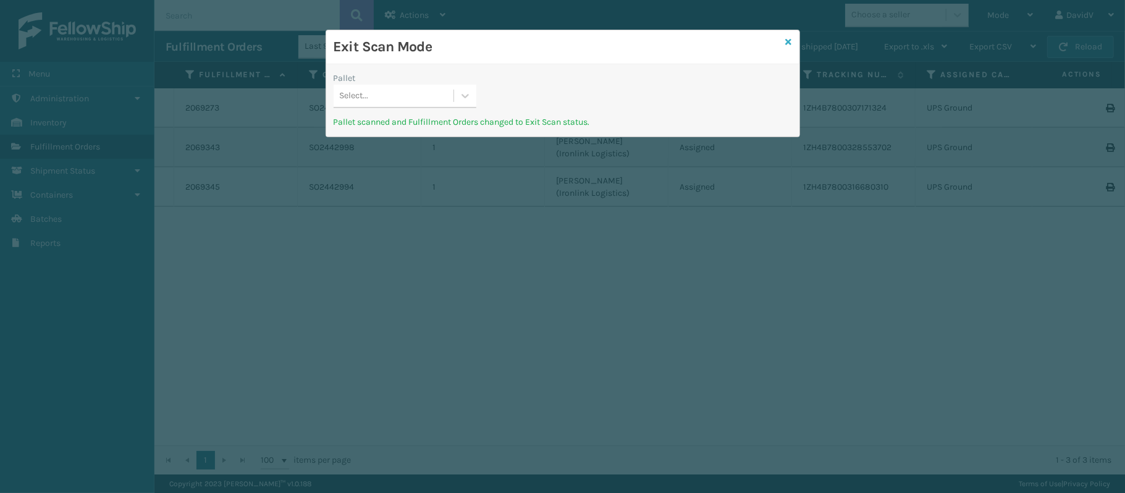
click at [786, 44] on icon at bounding box center [789, 42] width 6 height 9
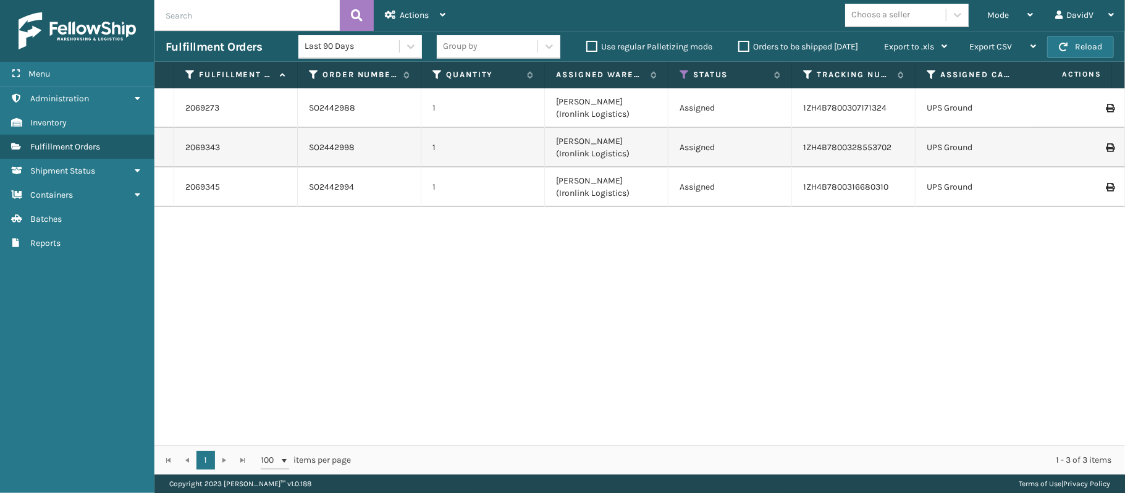
click at [749, 45] on label "Orders to be shipped [DATE]" at bounding box center [798, 46] width 120 height 11
click at [739, 45] on input "Orders to be shipped [DATE]" at bounding box center [738, 44] width 1 height 8
click at [749, 45] on label "Orders to be shipped [DATE]" at bounding box center [798, 46] width 120 height 11
click at [739, 45] on input "Orders to be shipped [DATE]" at bounding box center [738, 44] width 1 height 8
